Goal: Navigation & Orientation: Find specific page/section

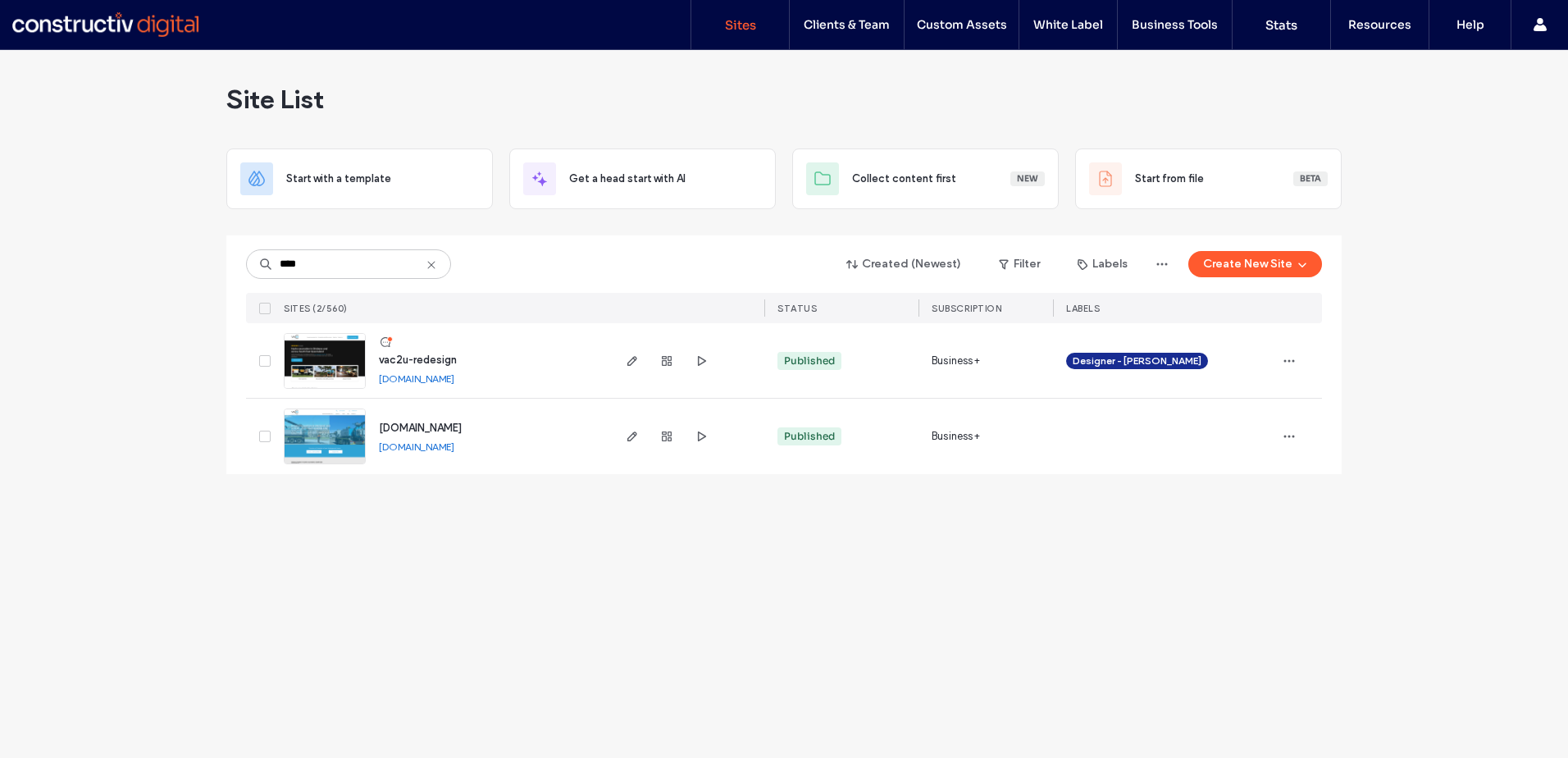
click at [432, 268] on icon at bounding box center [431, 265] width 13 height 13
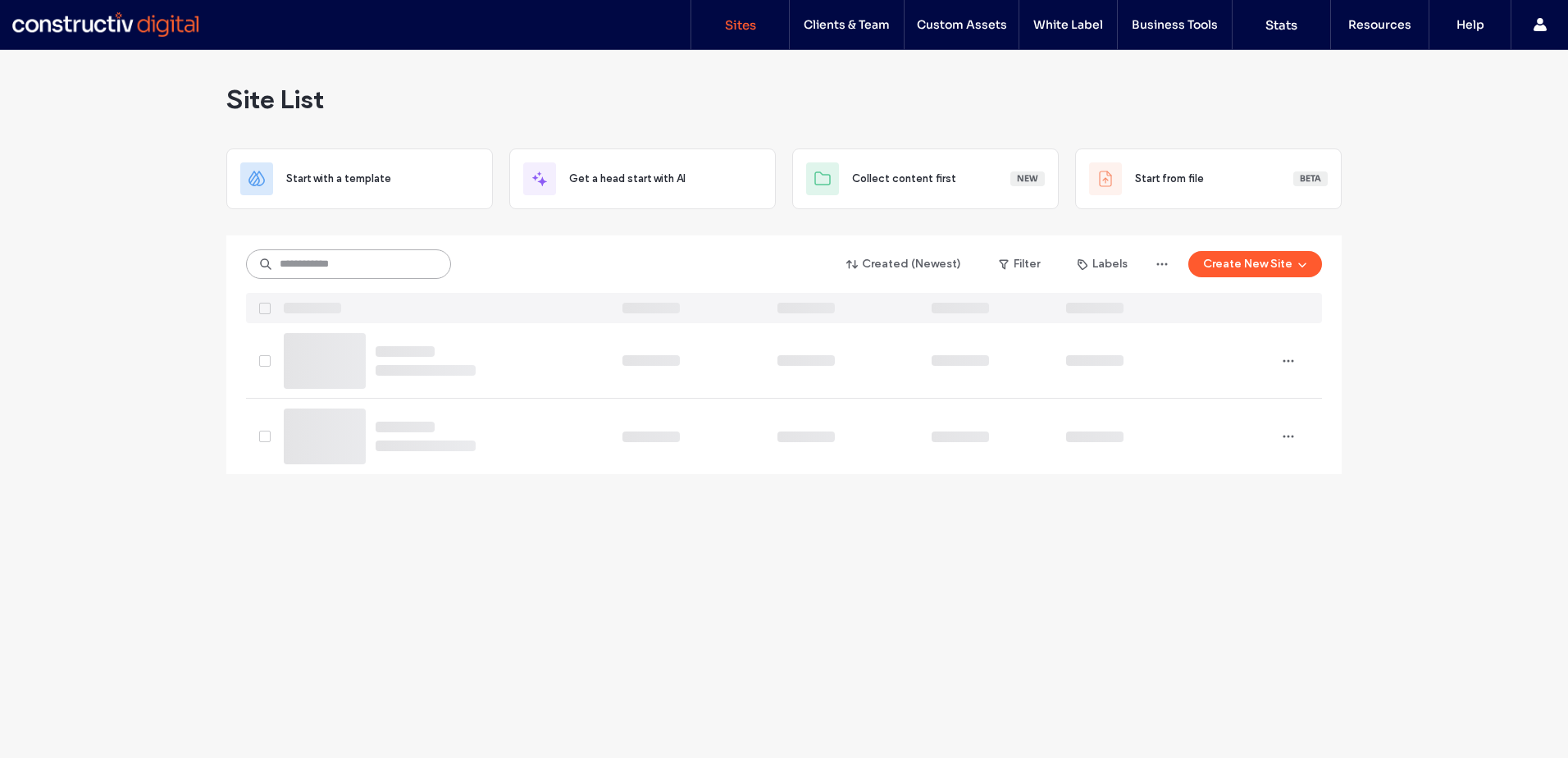
click at [371, 267] on input at bounding box center [348, 265] width 205 height 30
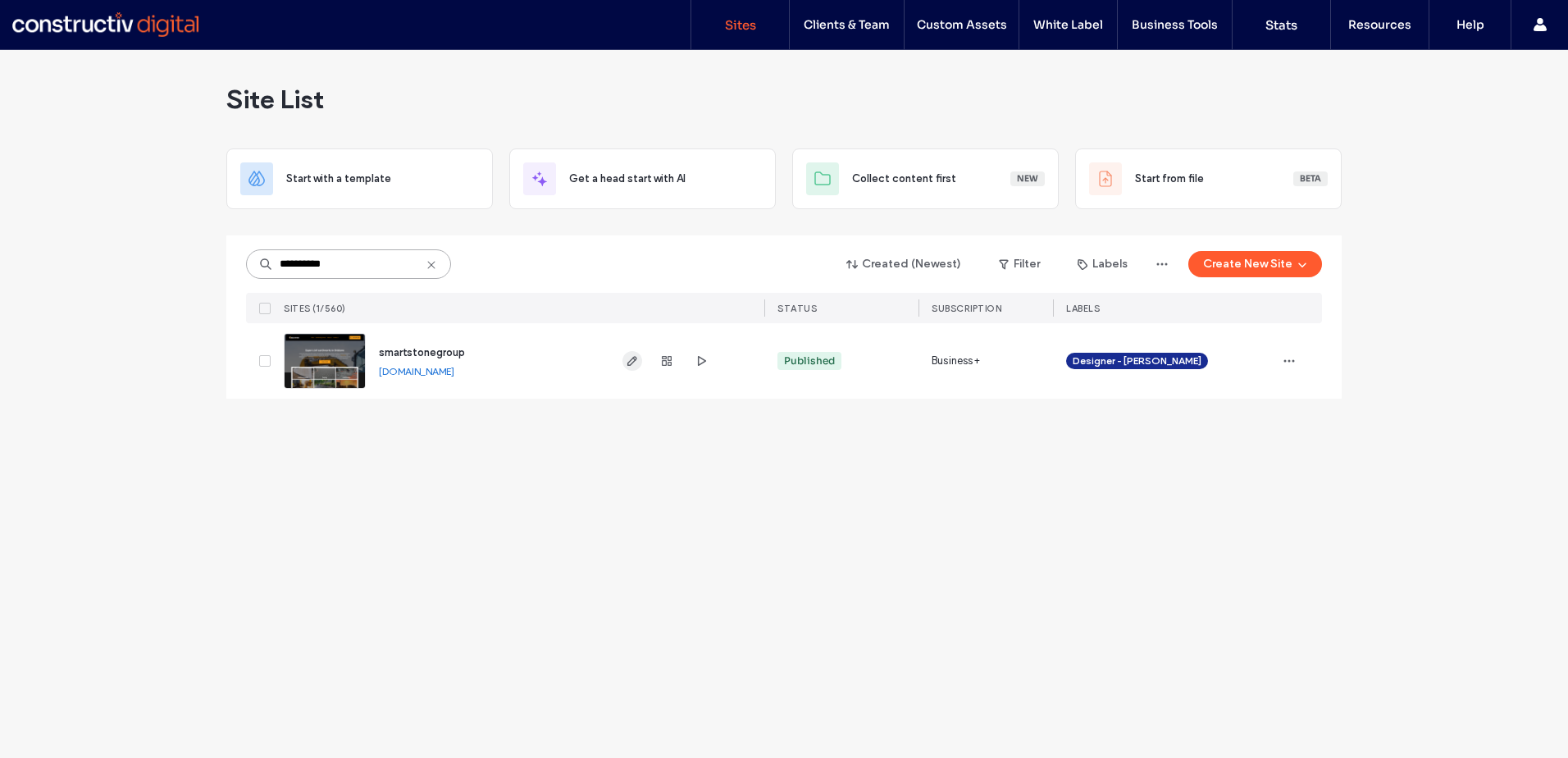
type input "**********"
drag, startPoint x: 634, startPoint y: 361, endPoint x: 625, endPoint y: 367, distance: 10.8
click at [634, 361] on use "button" at bounding box center [632, 361] width 10 height 10
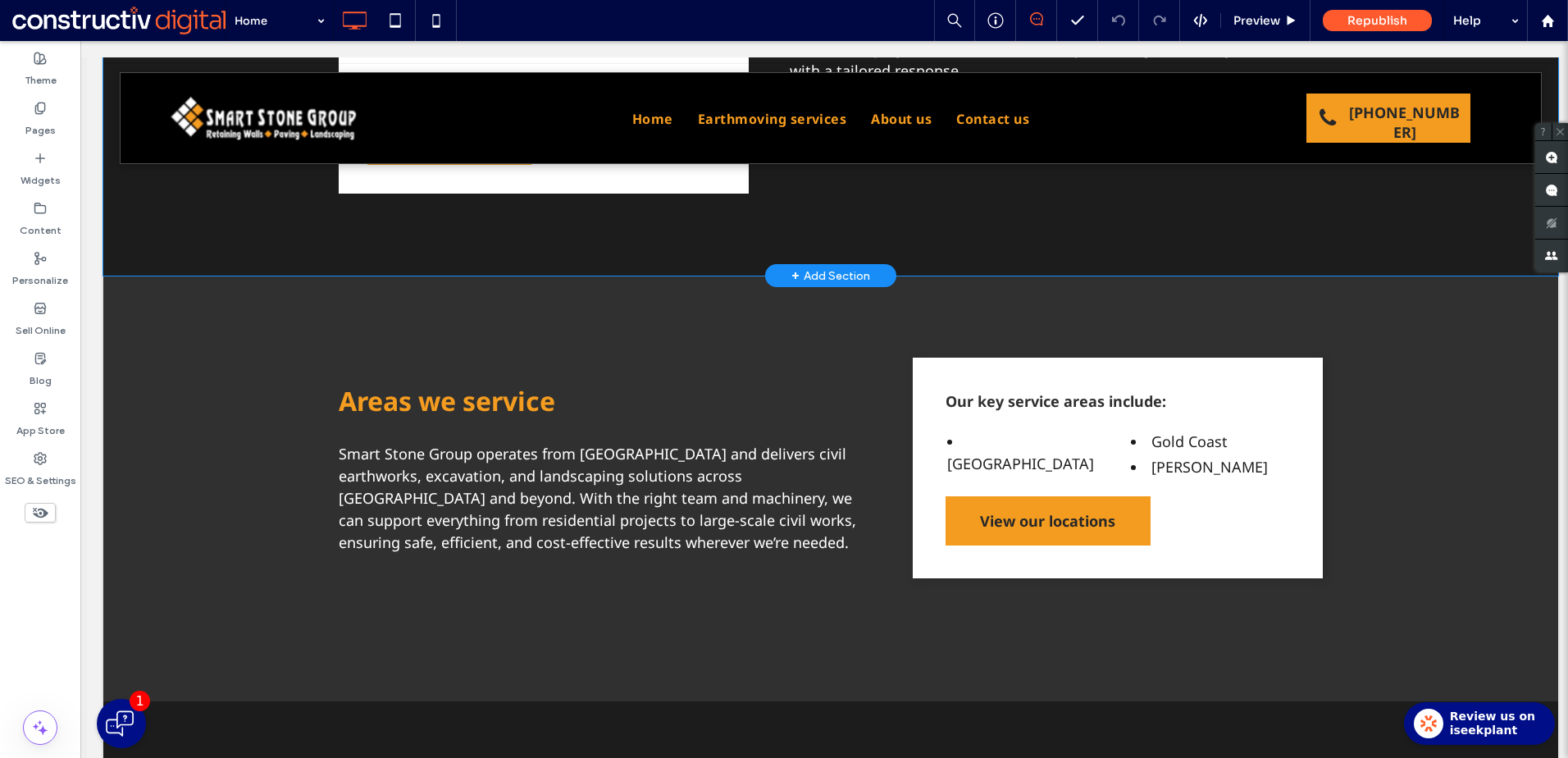
scroll to position [3178, 0]
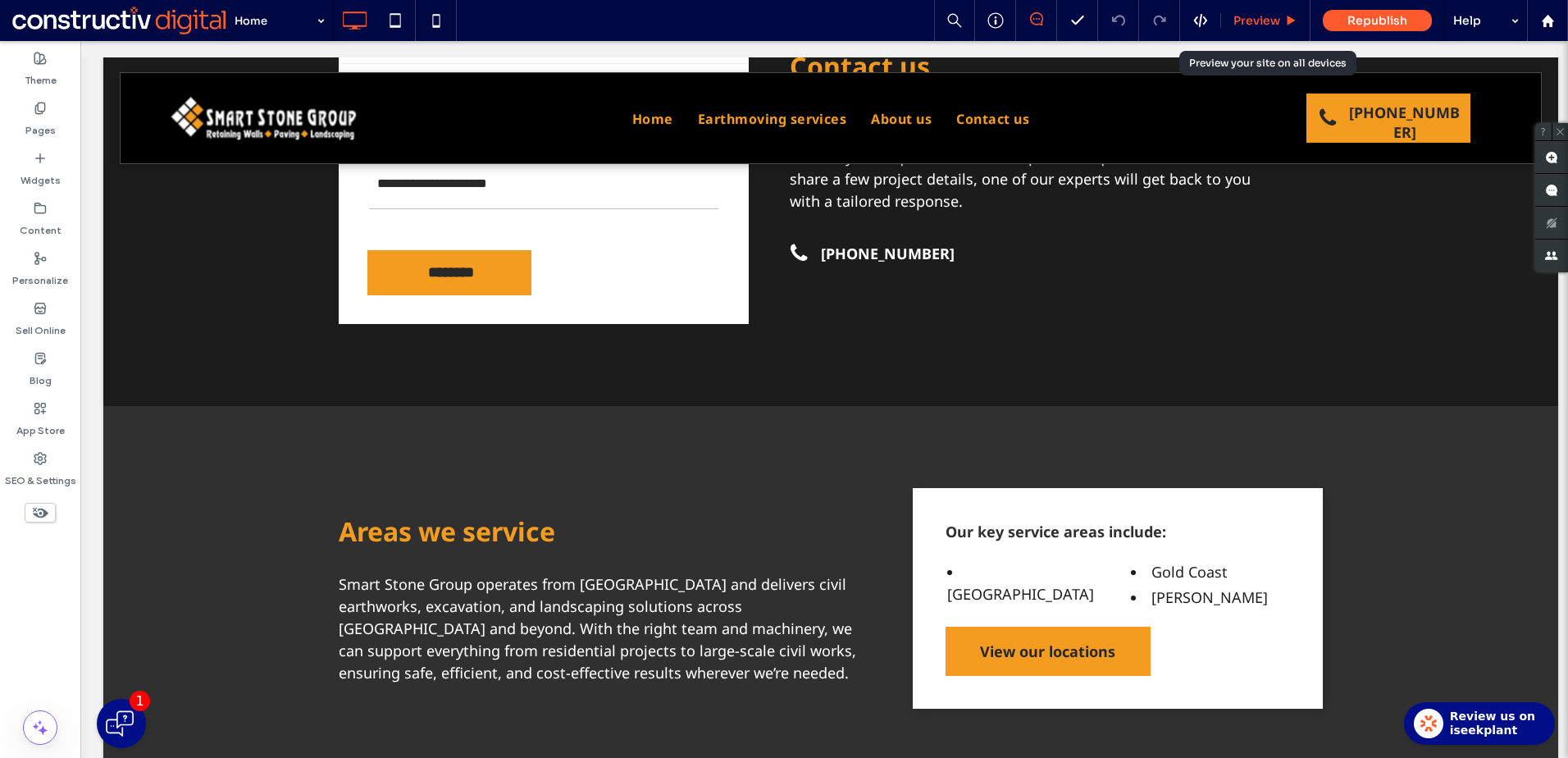
click at [1271, 18] on span "Preview" at bounding box center [1257, 20] width 47 height 15
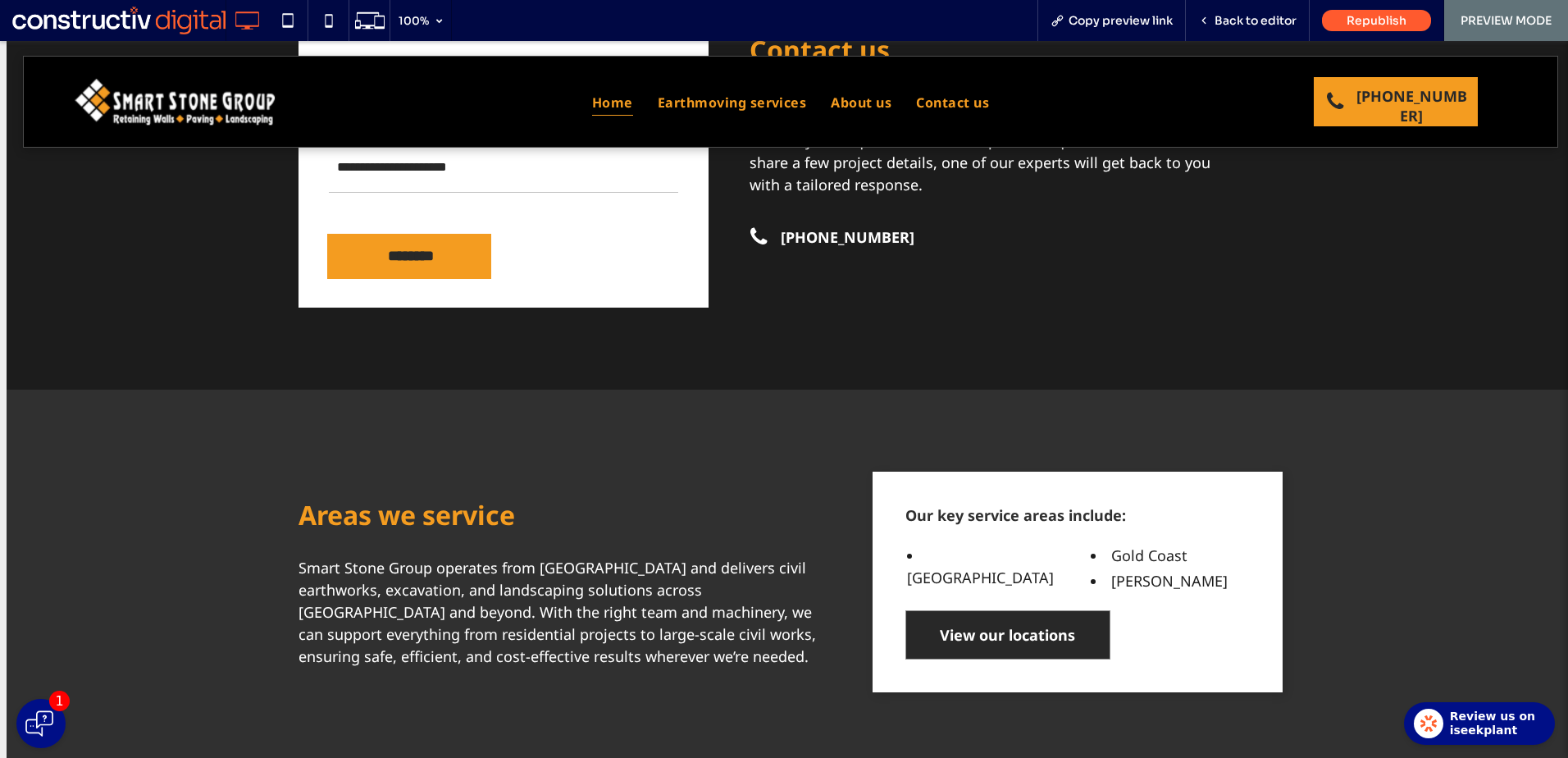
click at [1015, 639] on span "View our locations" at bounding box center [1008, 635] width 135 height 46
